Goal: Information Seeking & Learning: Learn about a topic

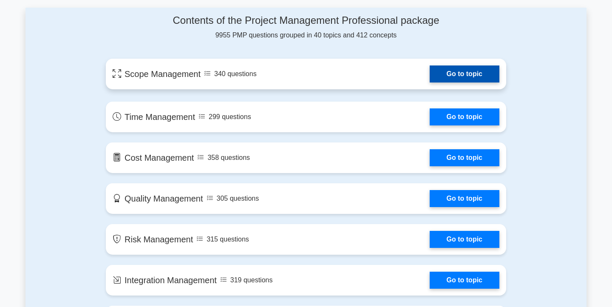
click at [430, 74] on link "Go to topic" at bounding box center [465, 73] width 70 height 17
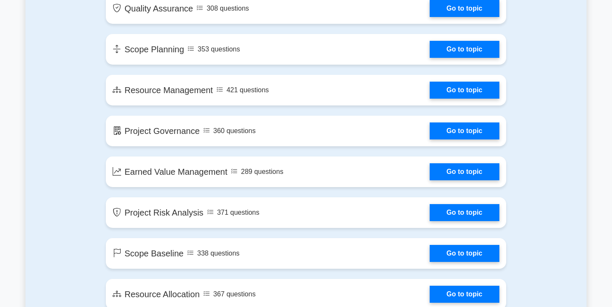
scroll to position [1191, 0]
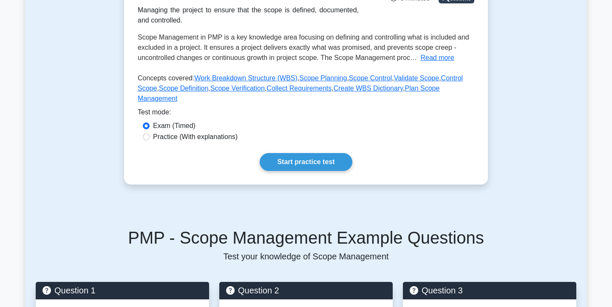
scroll to position [221, 0]
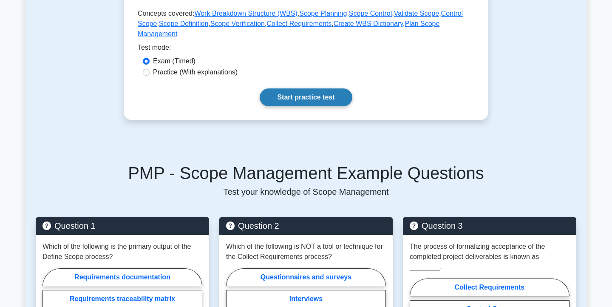
click at [309, 90] on link "Start practice test" at bounding box center [306, 97] width 92 height 18
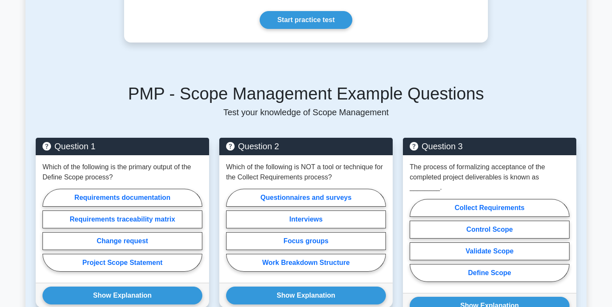
scroll to position [323, 0]
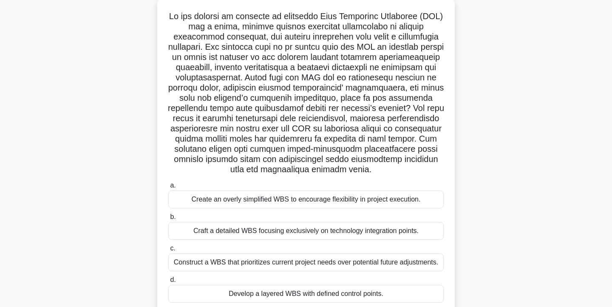
scroll to position [75, 0]
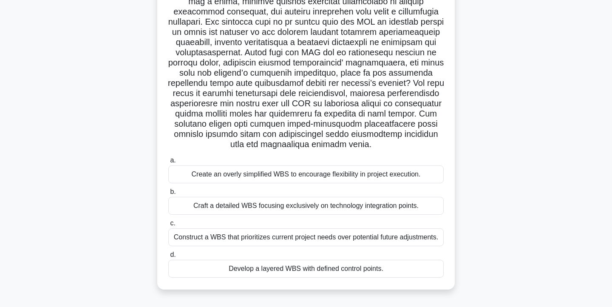
click at [334, 236] on div "Construct a WBS that prioritizes current project needs over potential future ad…" at bounding box center [305, 237] width 275 height 18
click at [168, 226] on input "c. Construct a WBS that prioritizes current project needs over potential future…" at bounding box center [168, 224] width 0 height 6
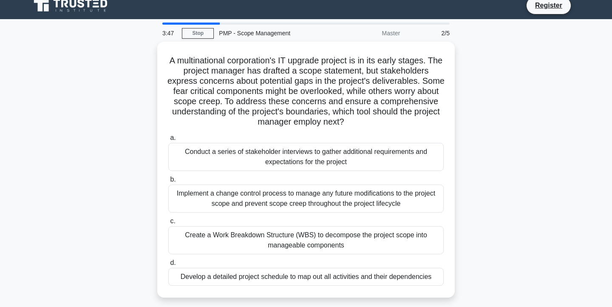
scroll to position [8, 0]
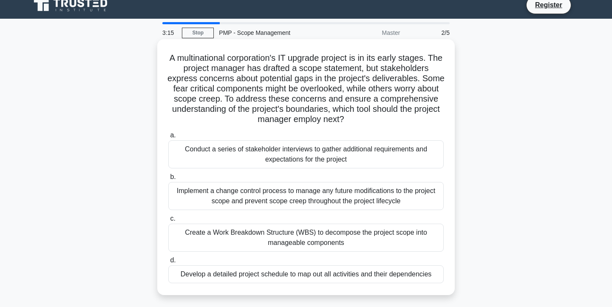
click at [324, 195] on div "Implement a change control process to manage any future modifications to the pr…" at bounding box center [305, 196] width 275 height 28
click at [168, 180] on input "b. Implement a change control process to manage any future modifications to the…" at bounding box center [168, 177] width 0 height 6
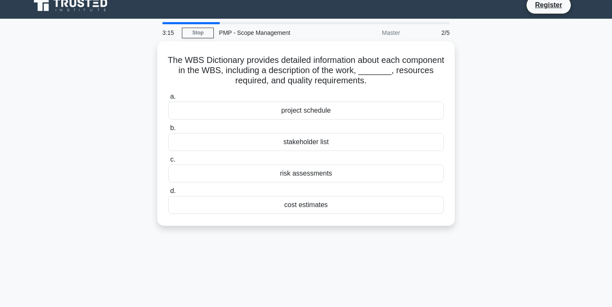
scroll to position [0, 0]
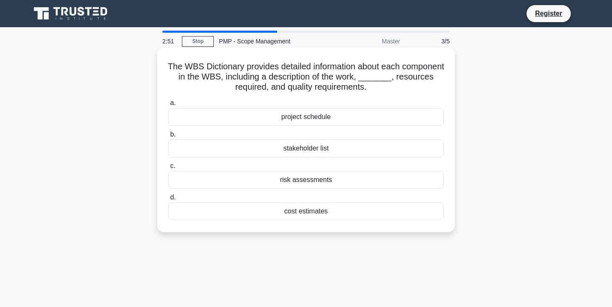
click at [309, 115] on div "project schedule" at bounding box center [305, 117] width 275 height 18
click at [168, 106] on input "a. project schedule" at bounding box center [168, 103] width 0 height 6
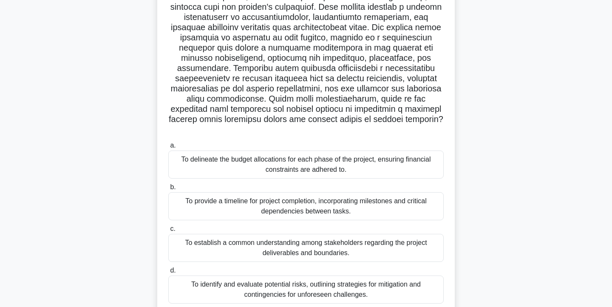
scroll to position [84, 0]
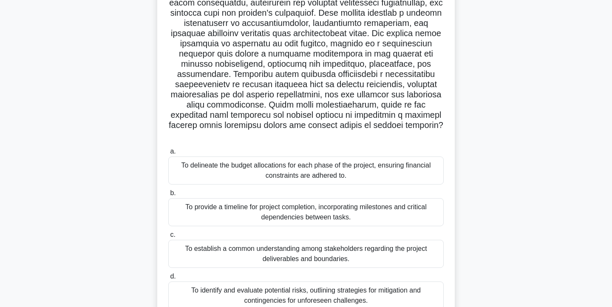
click at [324, 202] on div "To provide a timeline for project completion, incorporating milestones and crit…" at bounding box center [305, 212] width 275 height 28
click at [168, 196] on input "b. To provide a timeline for project completion, incorporating milestones and c…" at bounding box center [168, 193] width 0 height 6
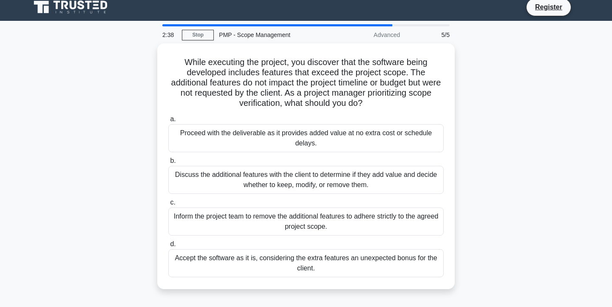
scroll to position [0, 0]
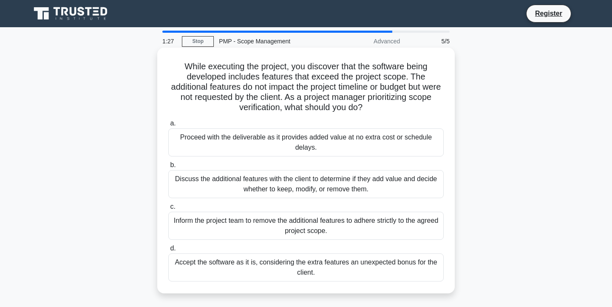
click at [331, 184] on div "Discuss the additional features with the client to determine if they add value …" at bounding box center [305, 184] width 275 height 28
click at [168, 168] on input "b. Discuss the additional features with the client to determine if they add val…" at bounding box center [168, 165] width 0 height 6
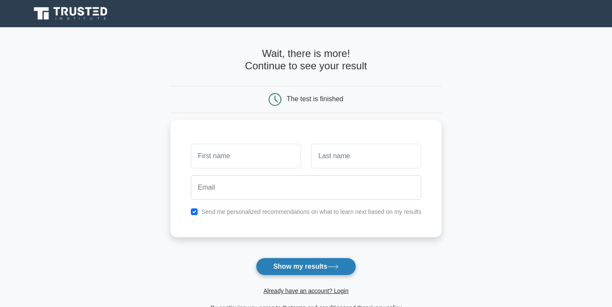
click at [319, 266] on button "Show my results" at bounding box center [306, 267] width 100 height 18
